Goal: Task Accomplishment & Management: Manage account settings

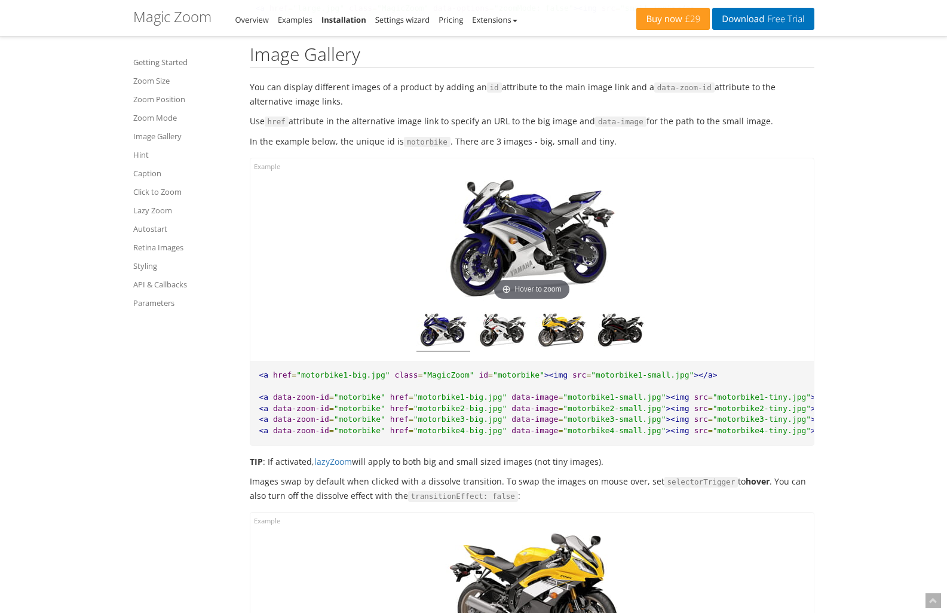
scroll to position [3896, 0]
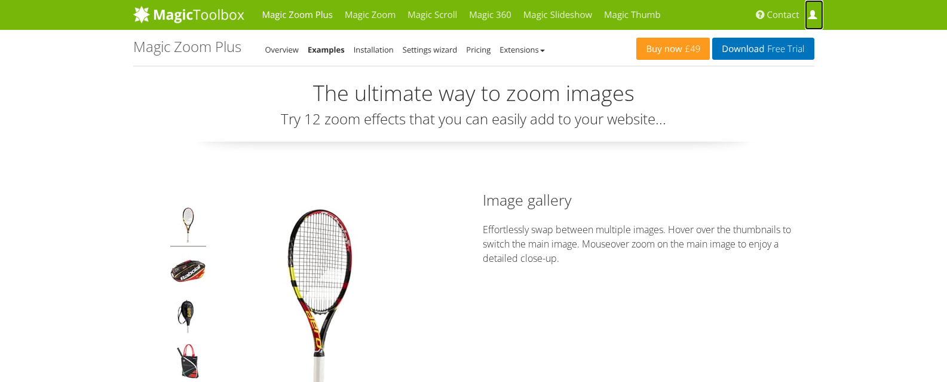
click at [232, 13] on span at bounding box center [812, 15] width 9 height 9
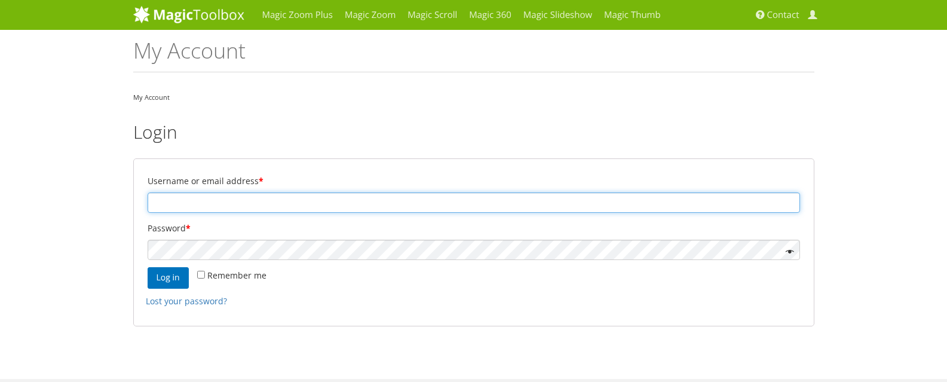
click at [175, 204] on input "Username or email address *" at bounding box center [474, 202] width 652 height 20
type input "john.nabozny@clqdigital.com"
click at [196, 199] on input "john.nabozny@clqdigital.com" at bounding box center [474, 202] width 652 height 20
